Goal: Obtain resource: Download file/media

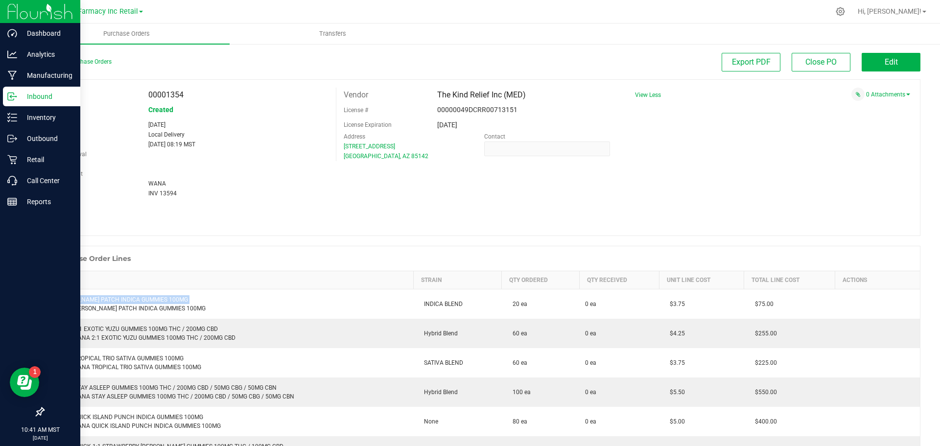
scroll to position [147, 0]
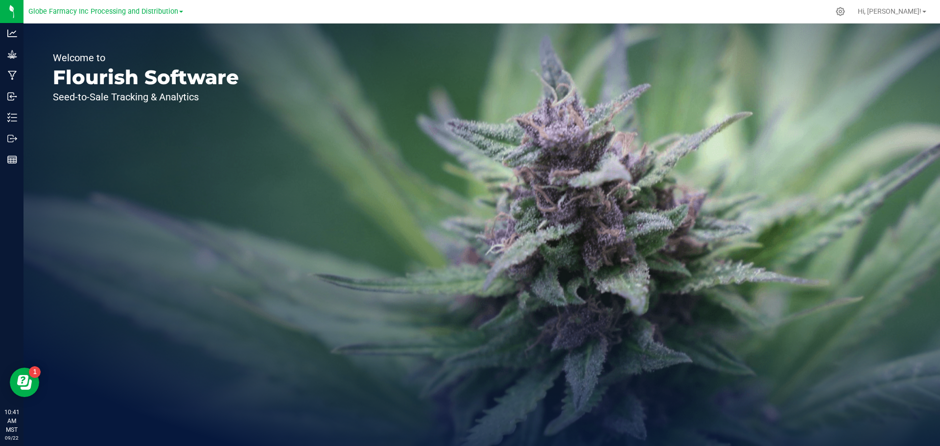
click at [177, 15] on link "Globe Farmacy Inc Processing and Distribution" at bounding box center [105, 10] width 155 height 9
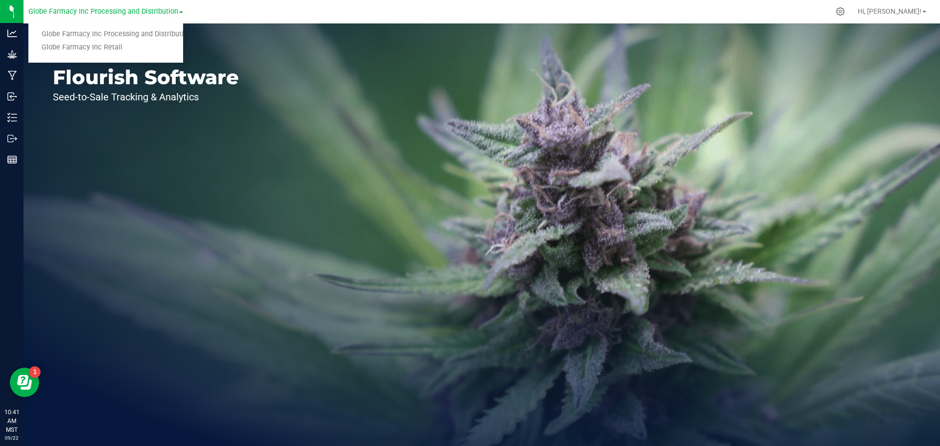
click at [162, 50] on link "Globe Farmacy Inc Retail" at bounding box center [105, 47] width 155 height 13
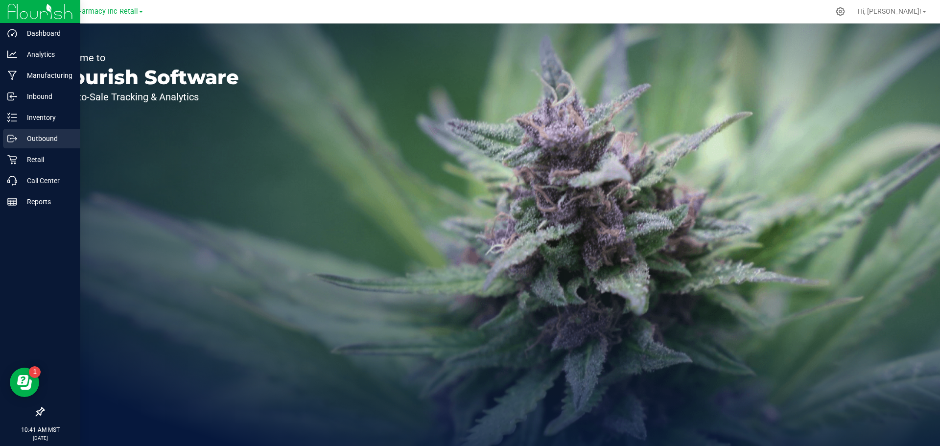
click at [17, 133] on div "Outbound" at bounding box center [41, 139] width 77 height 20
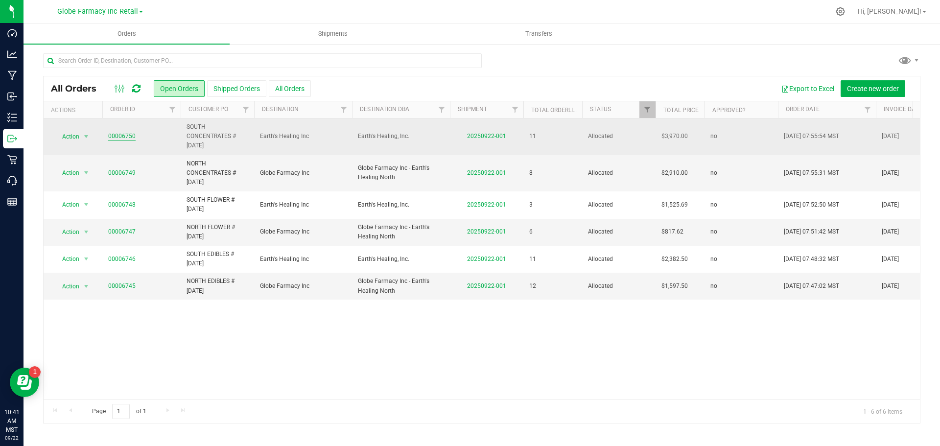
click at [125, 134] on link "00006750" at bounding box center [121, 136] width 27 height 9
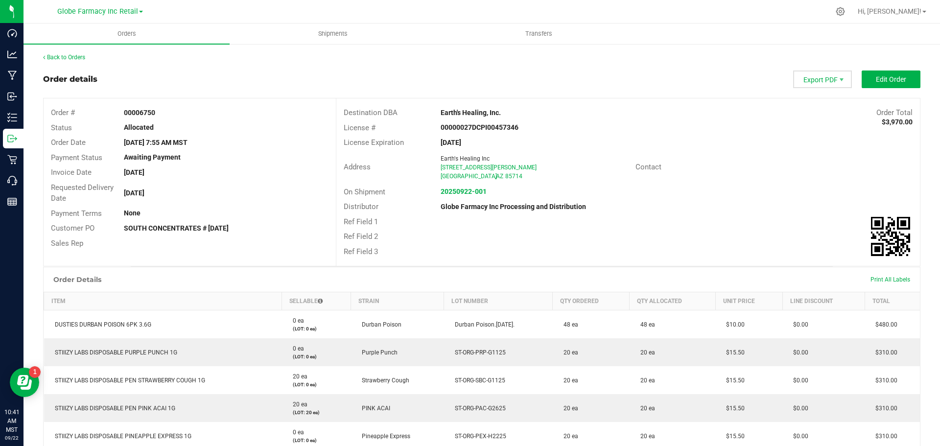
click at [812, 82] on span "Export PDF" at bounding box center [822, 79] width 59 height 18
click at [812, 97] on span "Packing List PDF" at bounding box center [816, 96] width 61 height 14
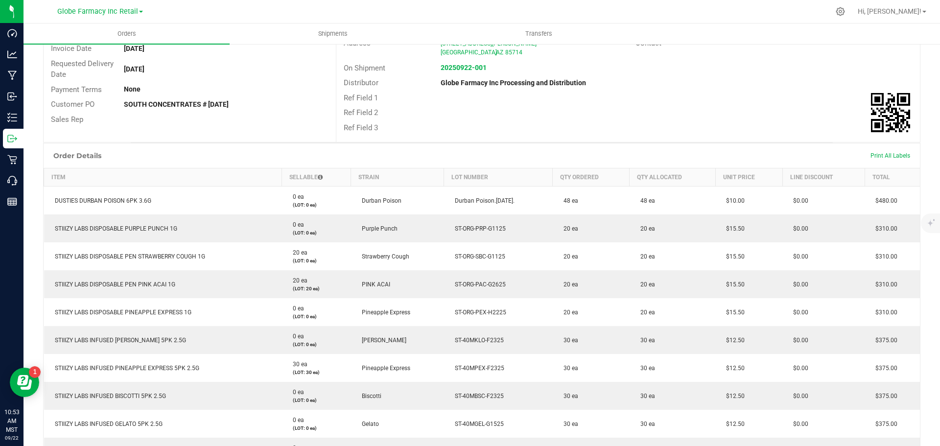
scroll to position [342, 0]
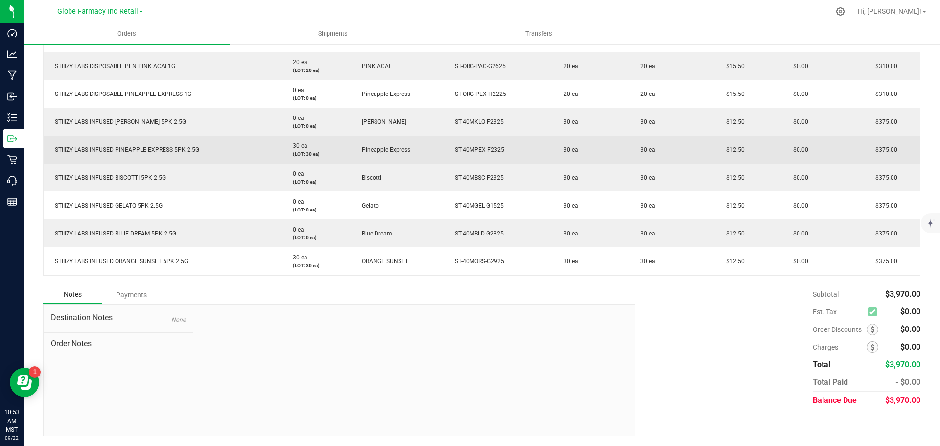
drag, startPoint x: 499, startPoint y: 148, endPoint x: 443, endPoint y: 154, distance: 55.6
click at [444, 154] on td "ST-40MPEX-F2325" at bounding box center [498, 150] width 109 height 28
copy span "ST-40MPEX-F2325"
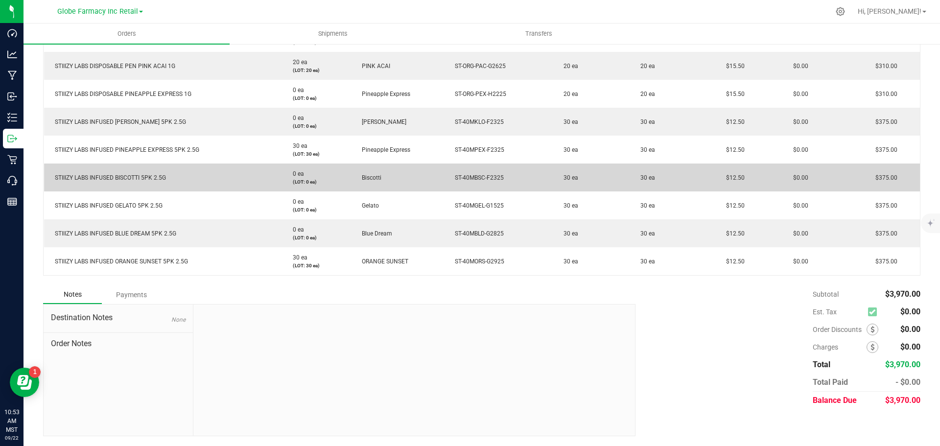
drag, startPoint x: 499, startPoint y: 177, endPoint x: 447, endPoint y: 179, distance: 52.4
click at [448, 180] on td "ST-40MBSC-F2325" at bounding box center [498, 177] width 109 height 28
copy span "ST-40MBSC-F2325"
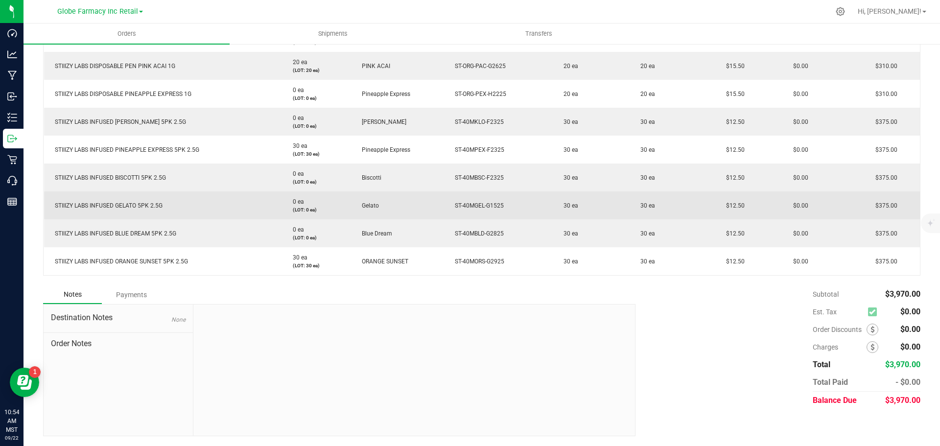
drag, startPoint x: 501, startPoint y: 205, endPoint x: 438, endPoint y: 203, distance: 63.6
click at [444, 203] on td "ST-40MGEL-G1525" at bounding box center [498, 205] width 109 height 28
copy span "ST-40MGEL-G1525"
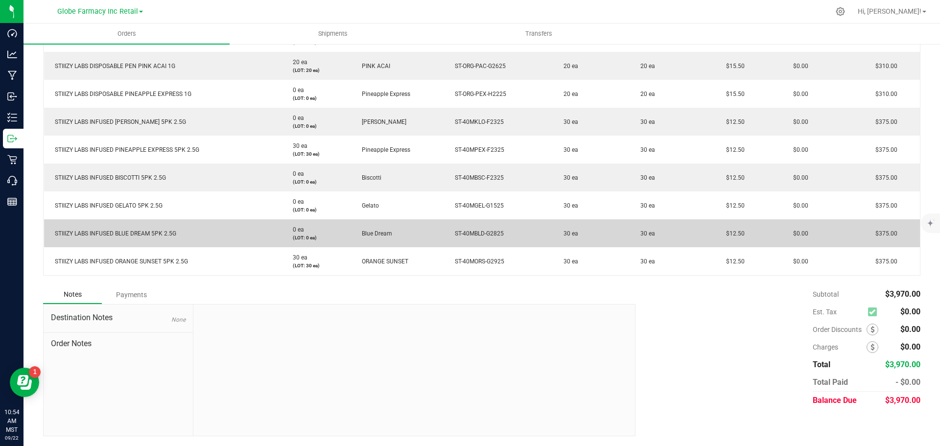
drag, startPoint x: 507, startPoint y: 236, endPoint x: 446, endPoint y: 228, distance: 61.2
click at [446, 228] on td "ST-40MBLD-G2825" at bounding box center [498, 233] width 109 height 28
copy span "ST-40MBLD-G2825"
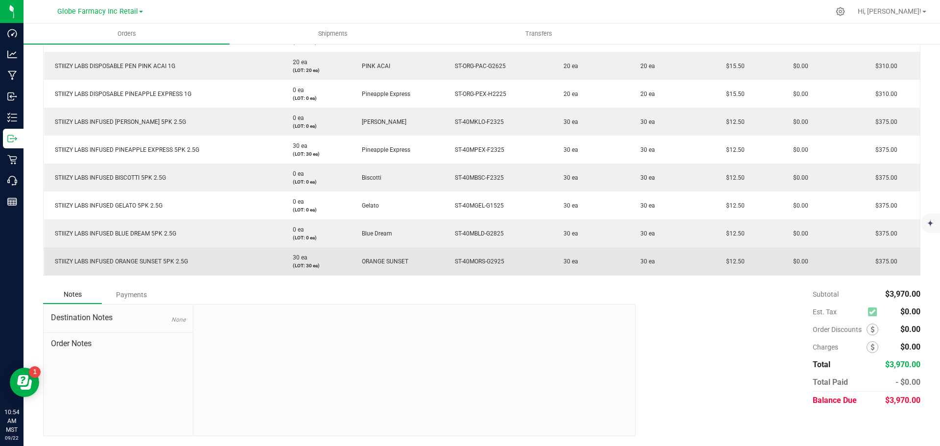
drag, startPoint x: 508, startPoint y: 259, endPoint x: 446, endPoint y: 260, distance: 62.2
click at [446, 260] on td "ST-40MORS-G2925" at bounding box center [498, 261] width 109 height 28
copy span "ST-40MORS-G2925"
